Goal: Navigation & Orientation: Find specific page/section

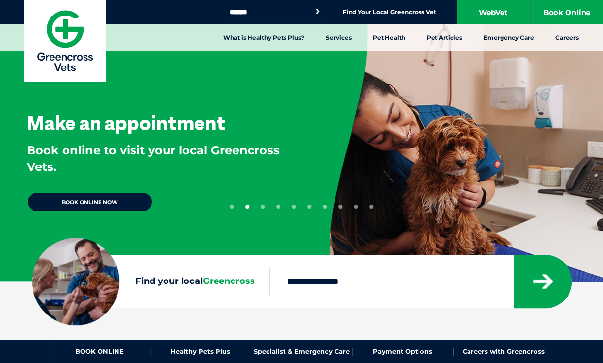
click at [412, 15] on link "Find Your Local Greencross Vet" at bounding box center [389, 12] width 93 height 8
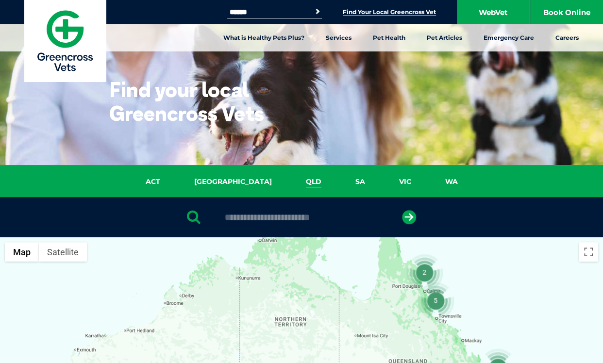
click at [289, 184] on link "QLD" at bounding box center [314, 181] width 50 height 11
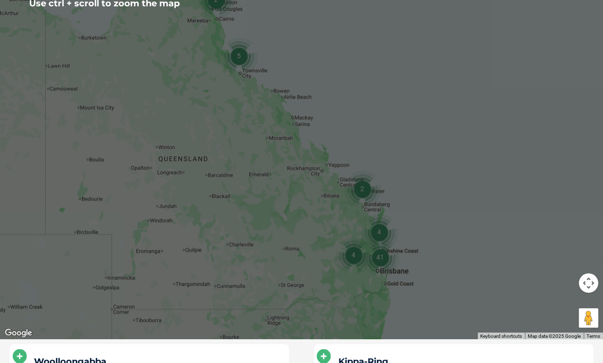
scroll to position [273, 0]
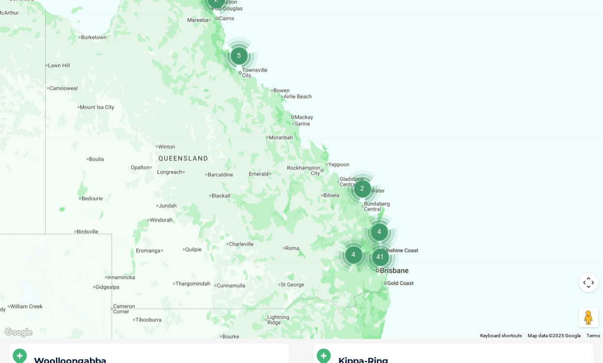
click at [379, 258] on img "41" at bounding box center [380, 256] width 37 height 37
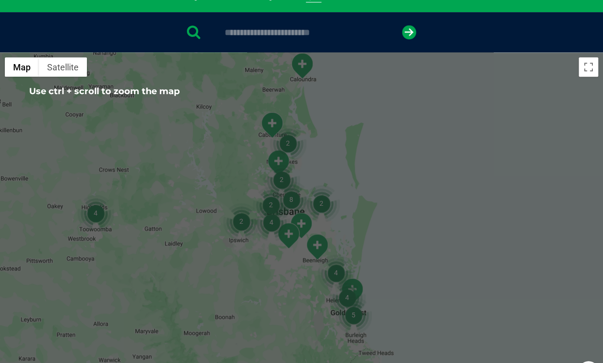
scroll to position [222, 0]
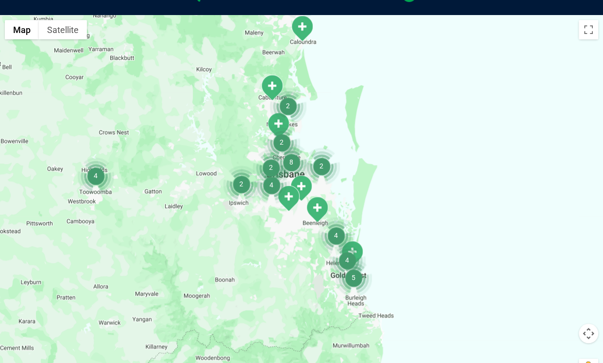
click at [293, 159] on img "8" at bounding box center [291, 162] width 37 height 37
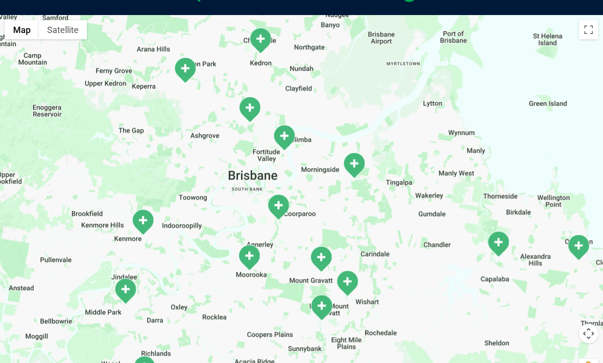
drag, startPoint x: 291, startPoint y: 107, endPoint x: 291, endPoint y: 128, distance: 20.4
click at [291, 128] on img "Teneriffe" at bounding box center [284, 137] width 24 height 27
click at [288, 132] on img "Teneriffe" at bounding box center [284, 137] width 24 height 27
